Goal: Transaction & Acquisition: Purchase product/service

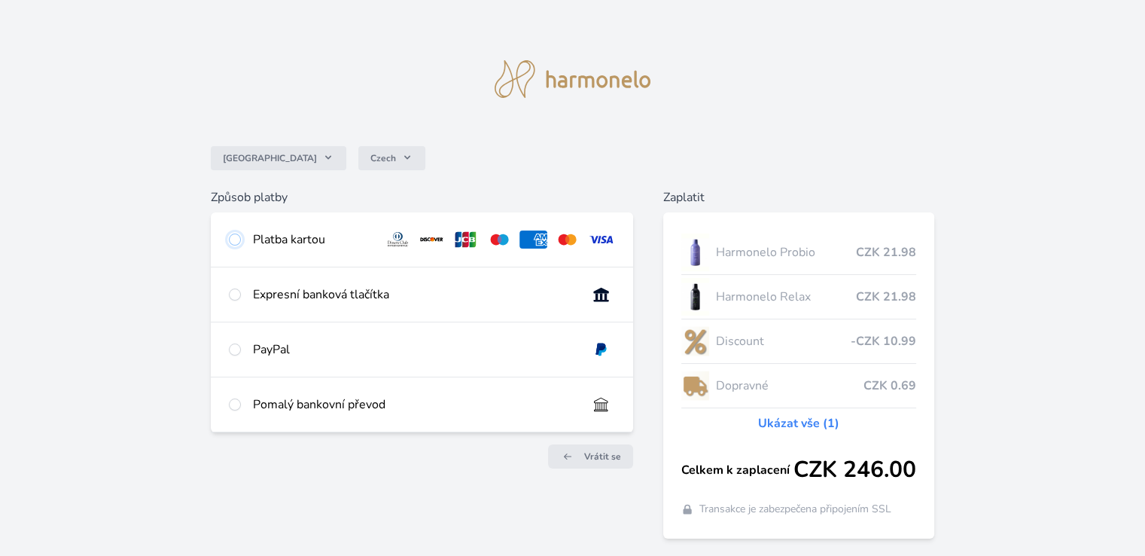
click at [235, 236] on input "radio" at bounding box center [235, 239] width 12 height 12
radio input "true"
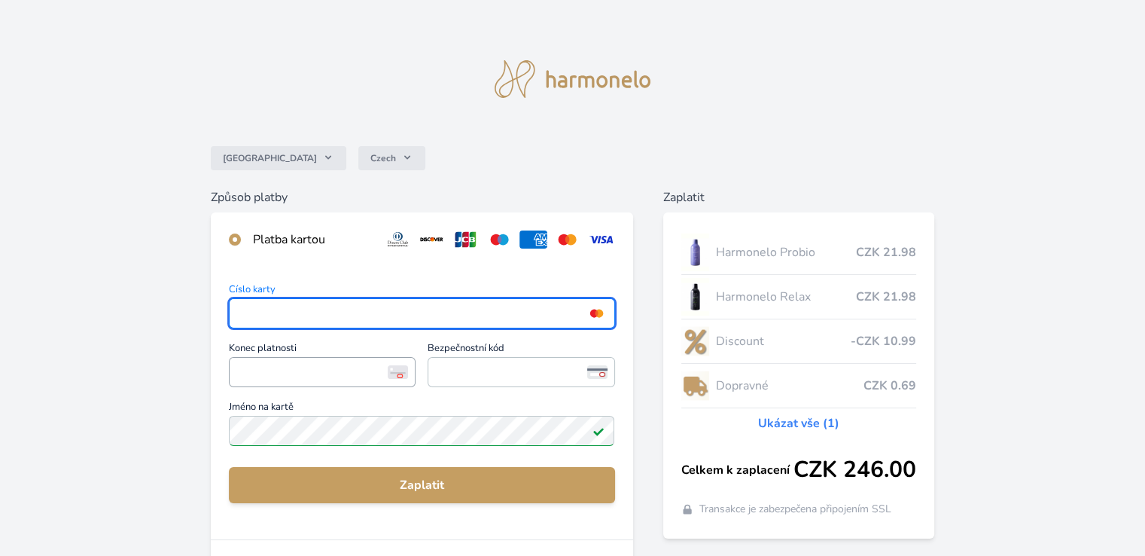
click at [281, 361] on iframe "<p>Your browser does not support iframes.</p>" at bounding box center [322, 371] width 173 height 21
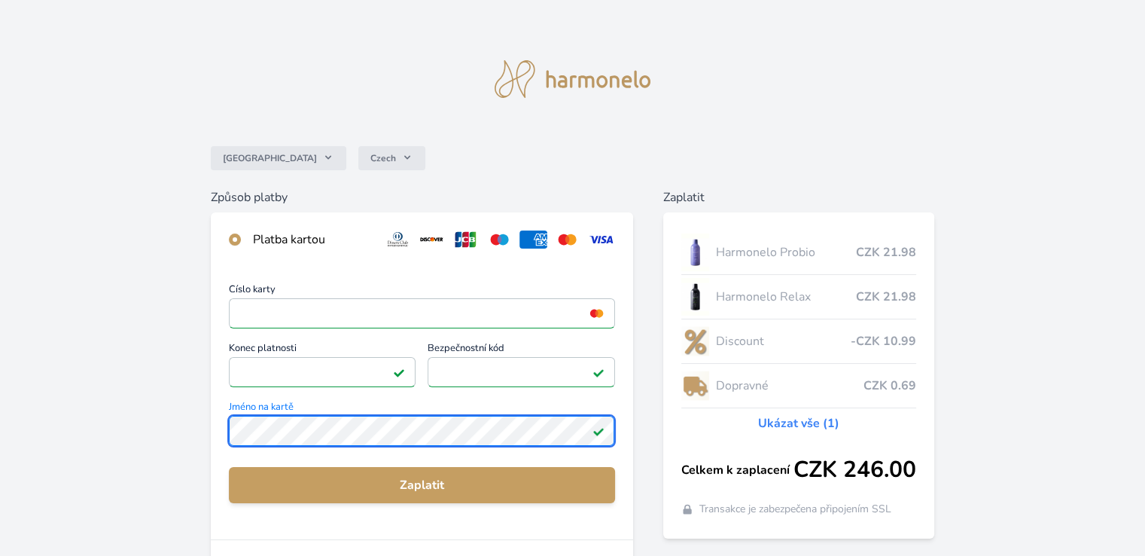
click at [117, 448] on div "Česko Czech Způsob platby Platba kartou Číslo karty <p>Your browser does not su…" at bounding box center [572, 391] width 1145 height 783
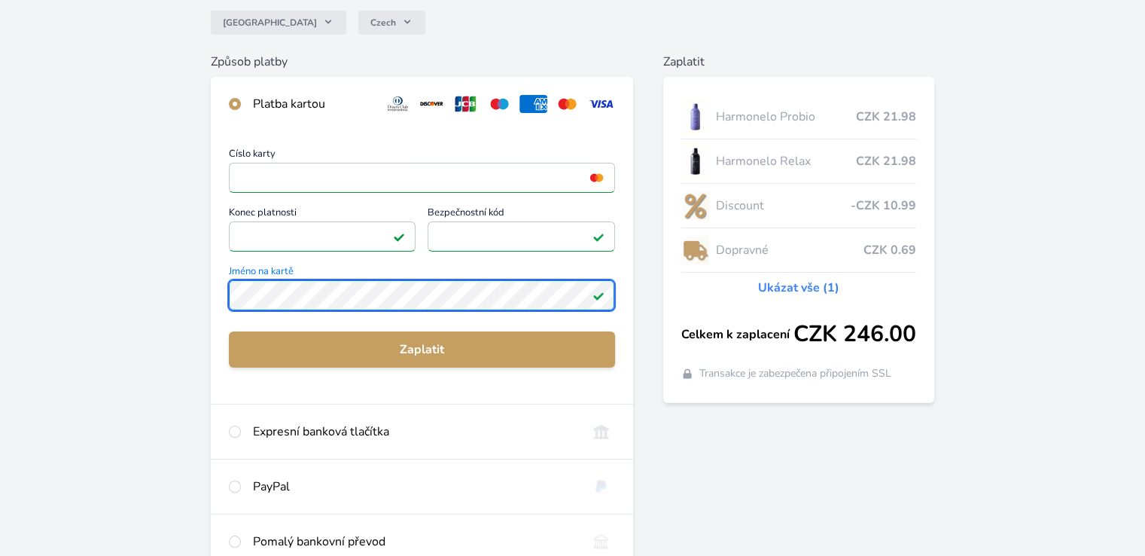
scroll to position [151, 0]
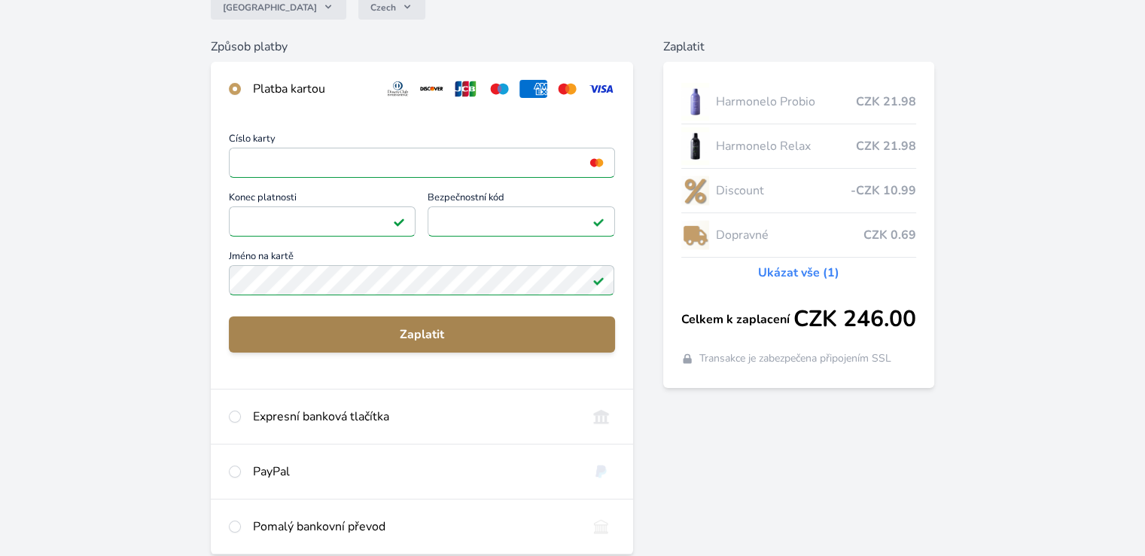
click at [369, 335] on span "Zaplatit" at bounding box center [421, 334] width 361 height 18
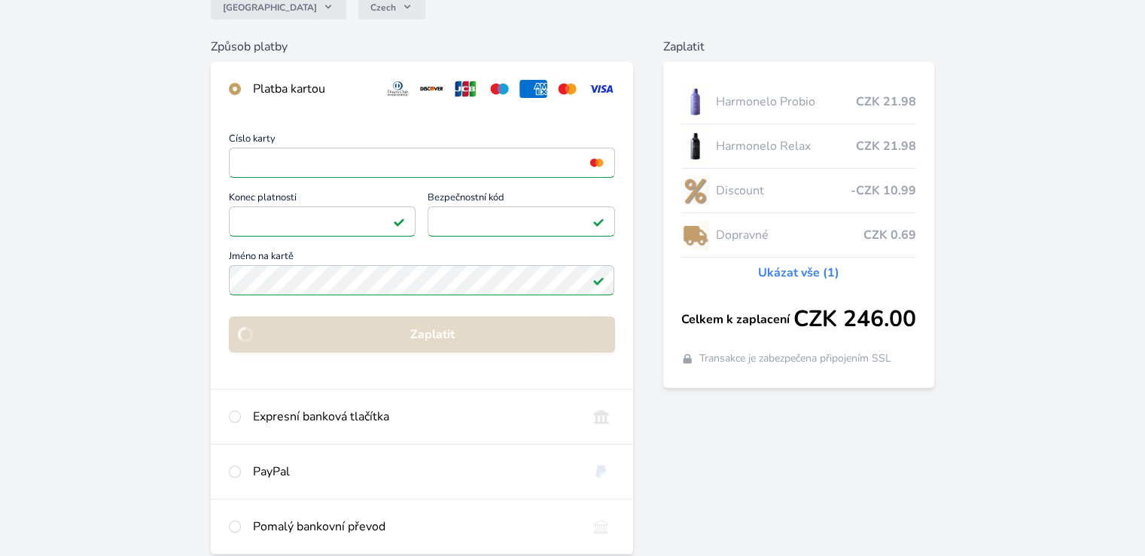
scroll to position [99, 0]
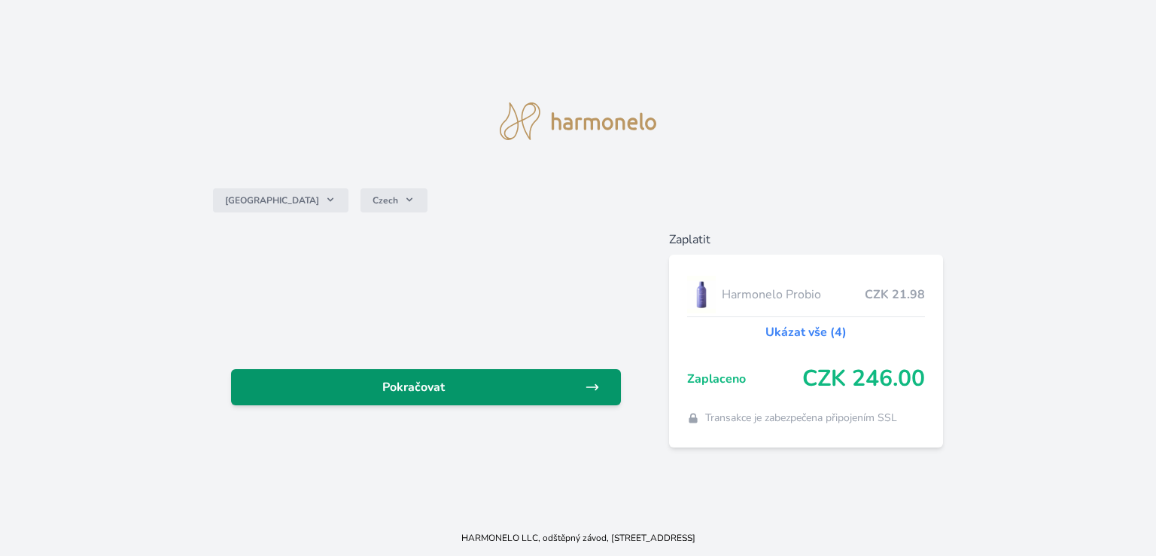
click at [338, 397] on link "Pokračovat" at bounding box center [426, 387] width 390 height 36
